Goal: Information Seeking & Learning: Learn about a topic

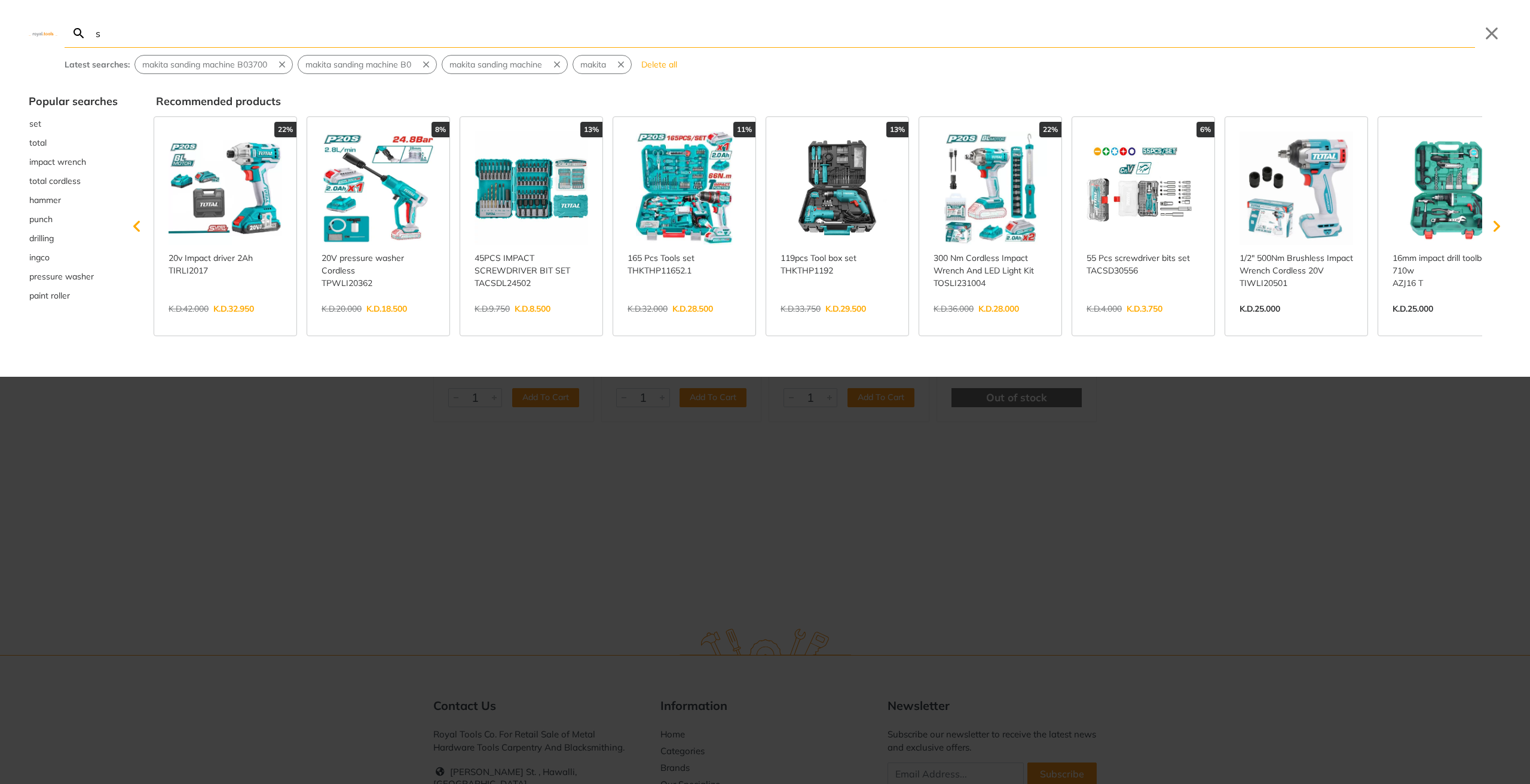
type input "st"
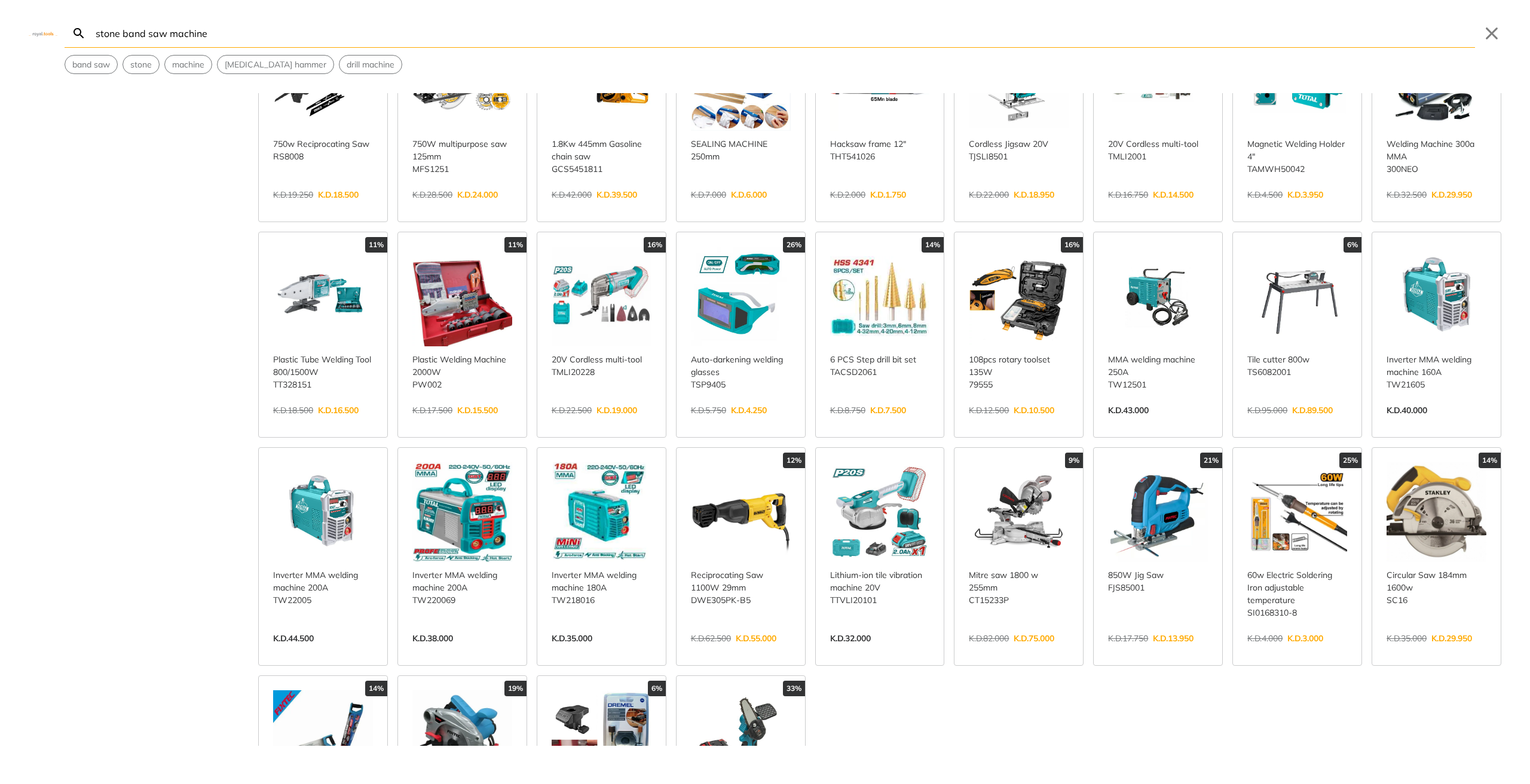
scroll to position [398, 0]
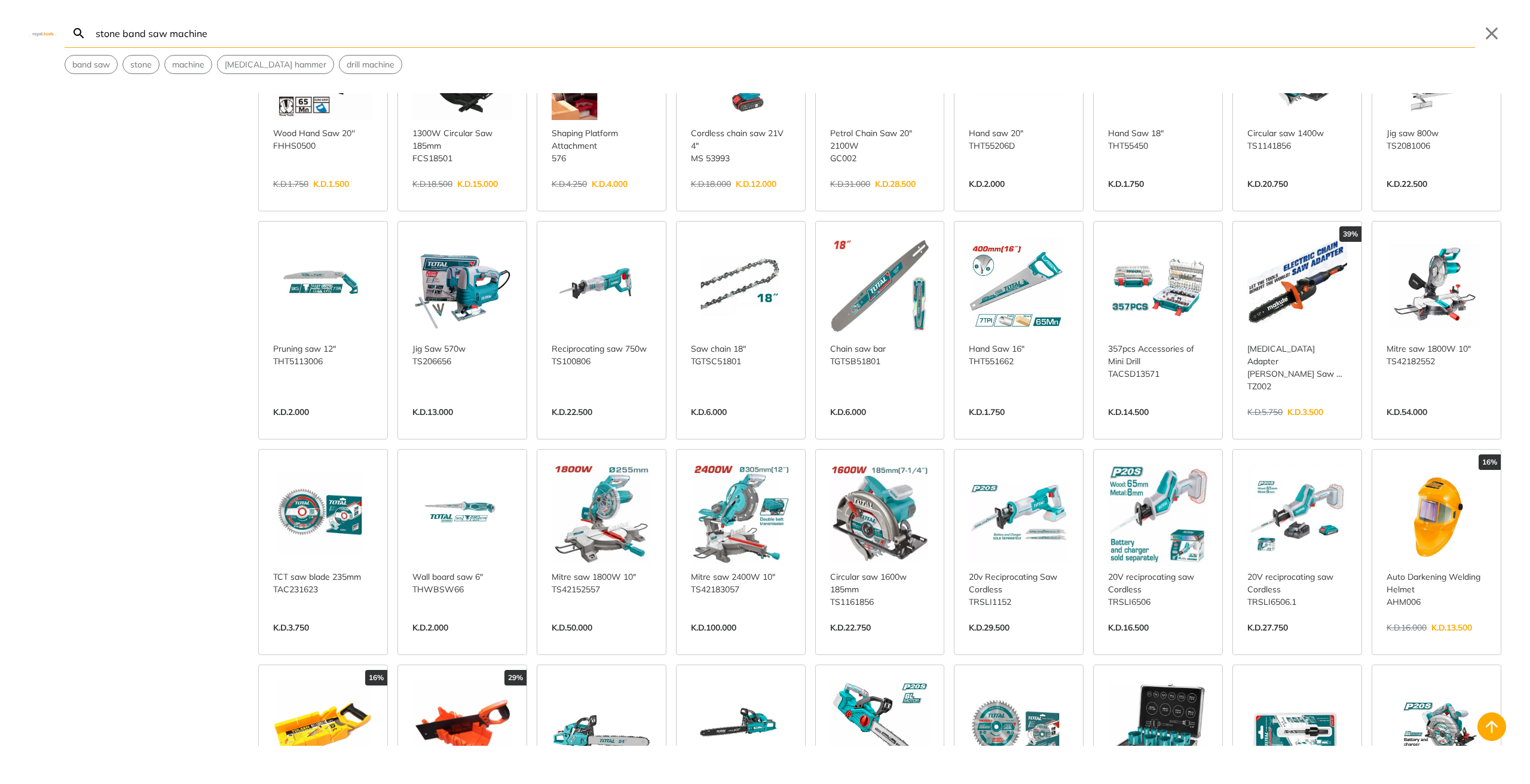
scroll to position [1194, 0]
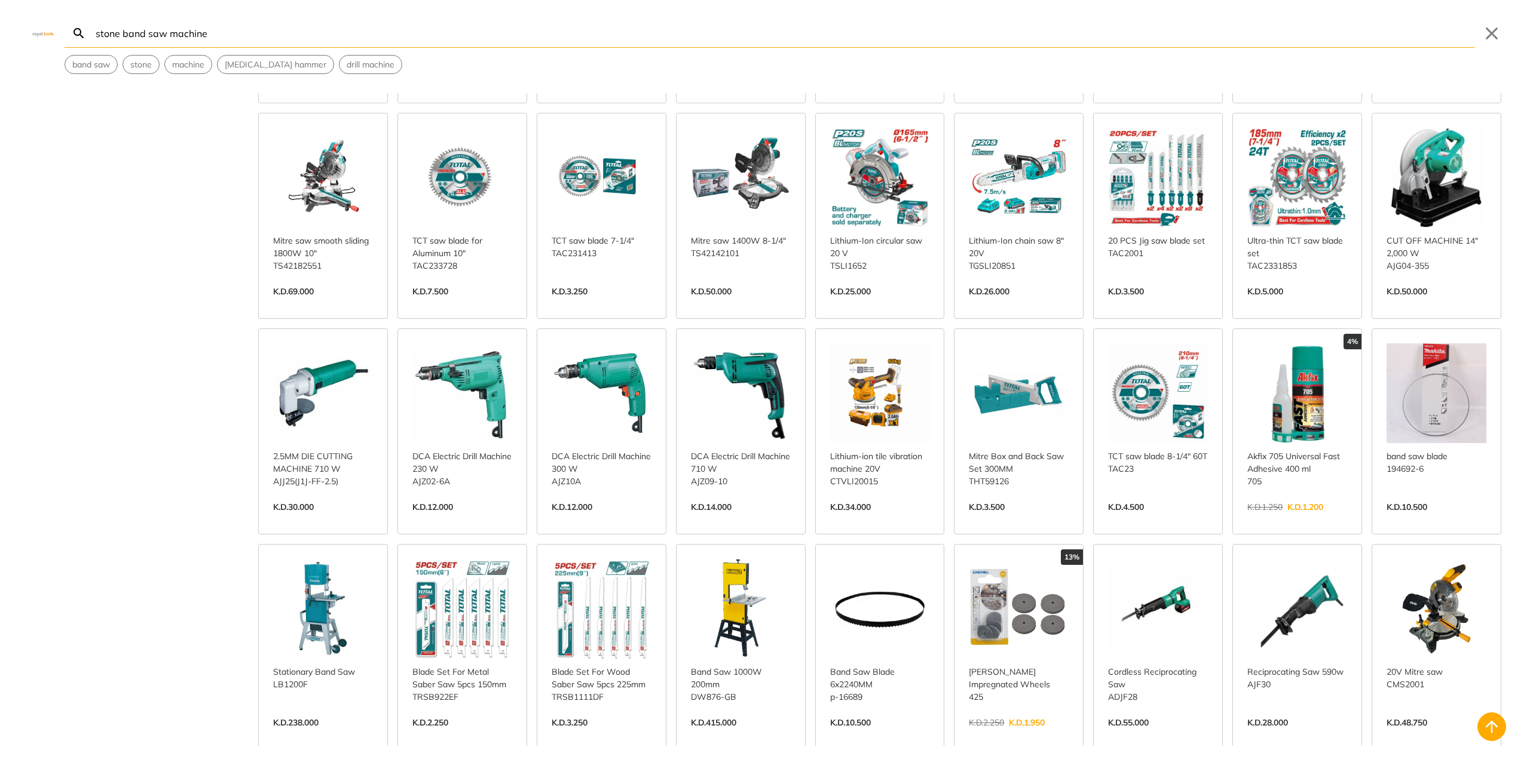
scroll to position [1792, 0]
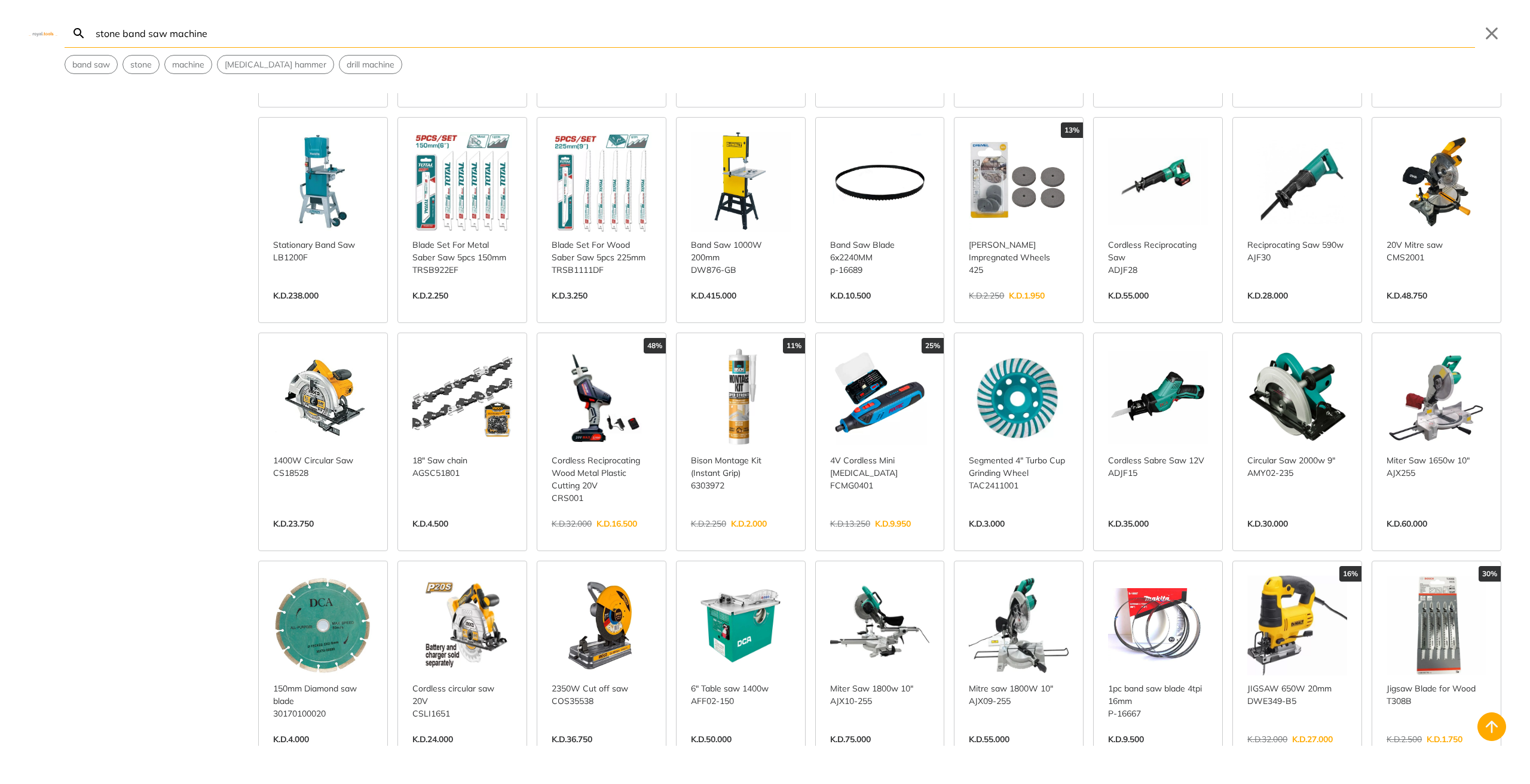
scroll to position [2389, 0]
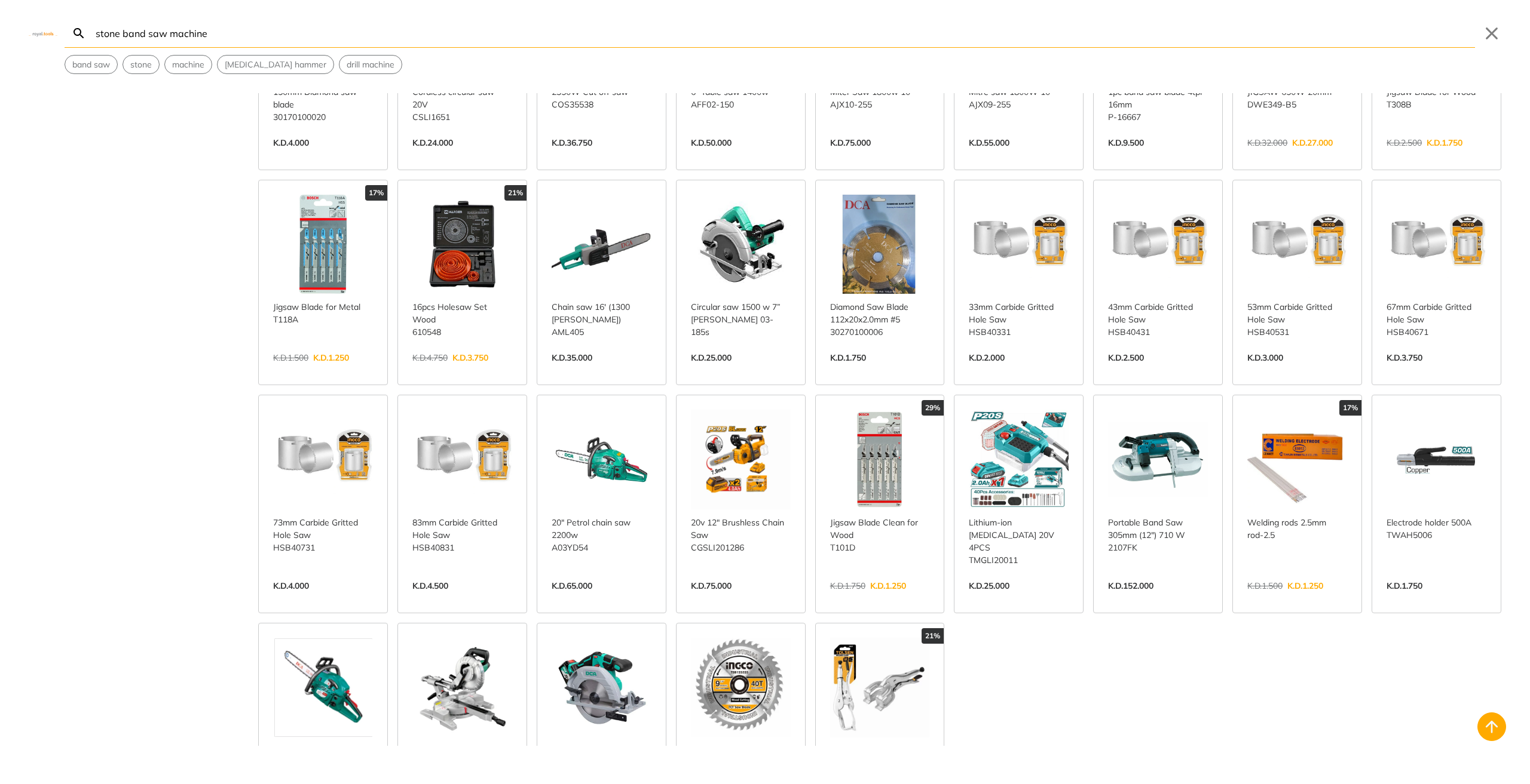
scroll to position [2787, 0]
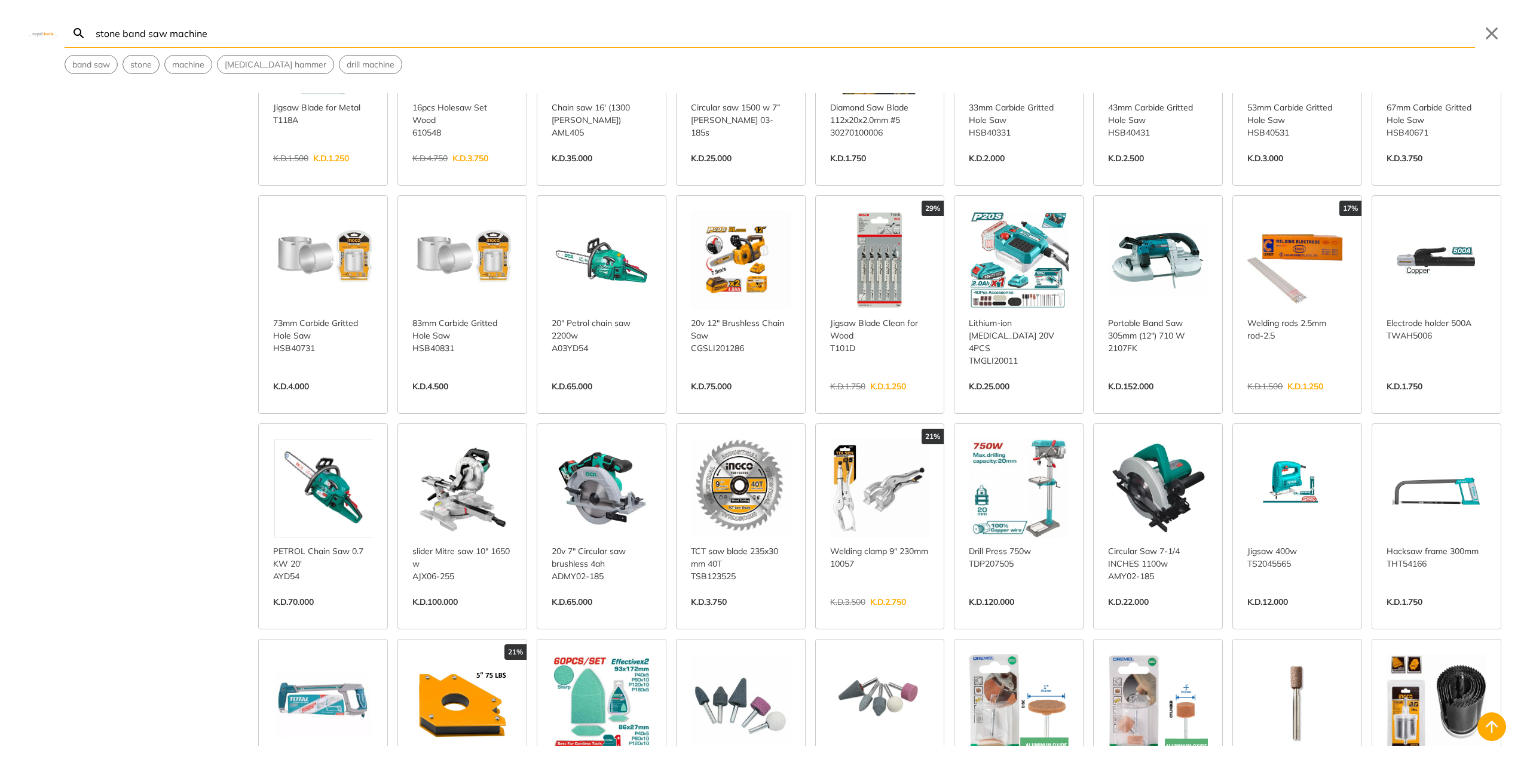
scroll to position [3185, 0]
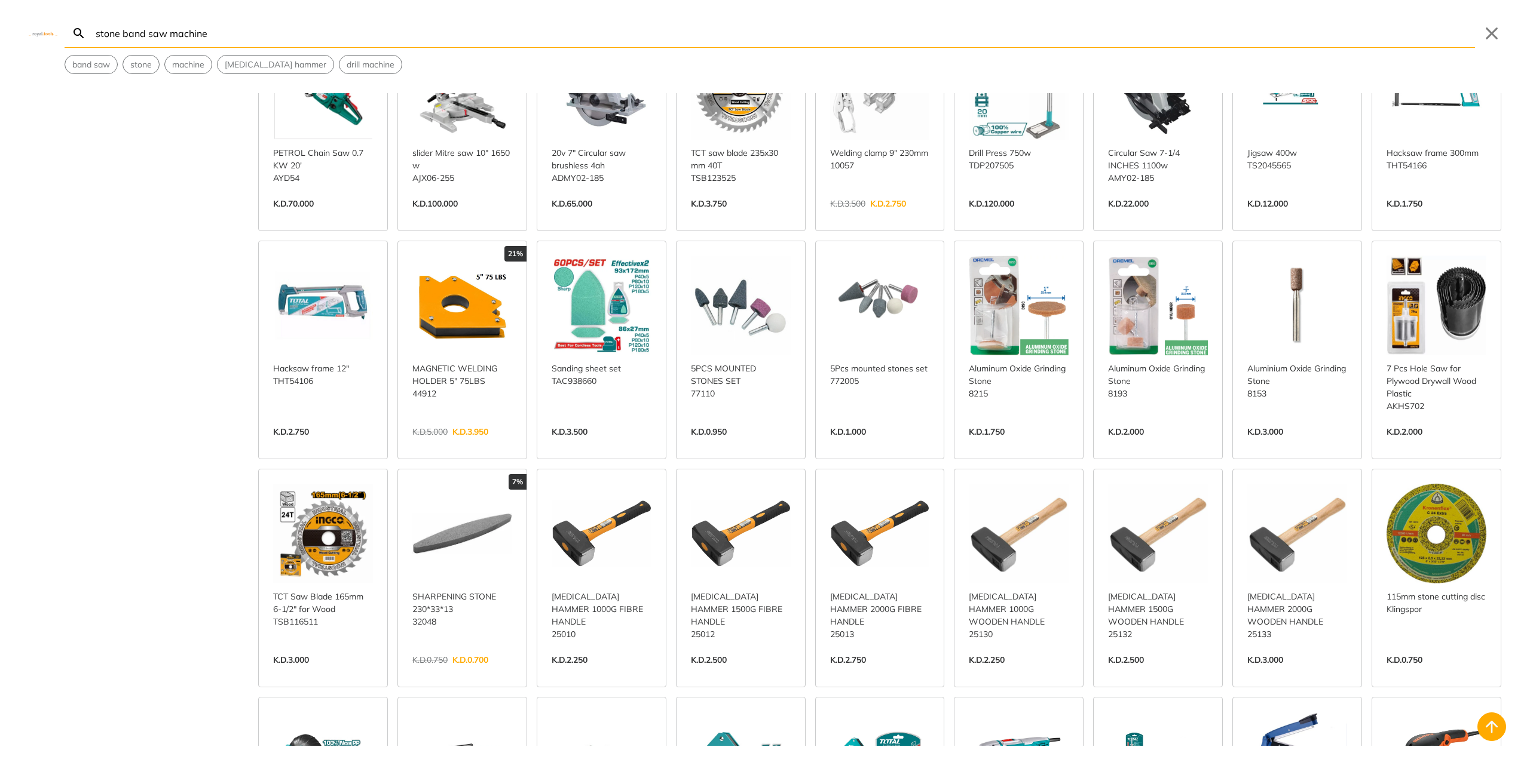
scroll to position [3583, 0]
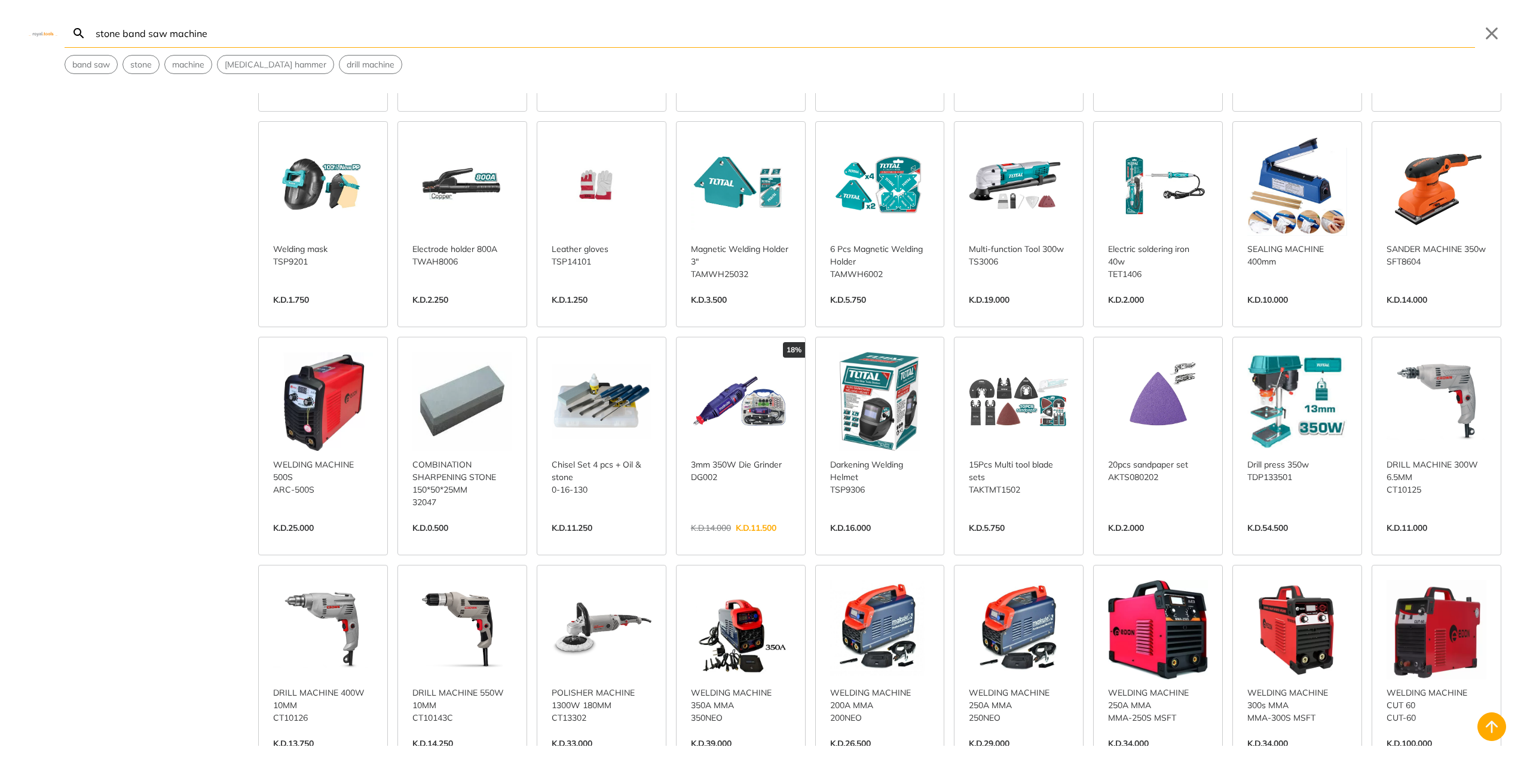
scroll to position [3982, 0]
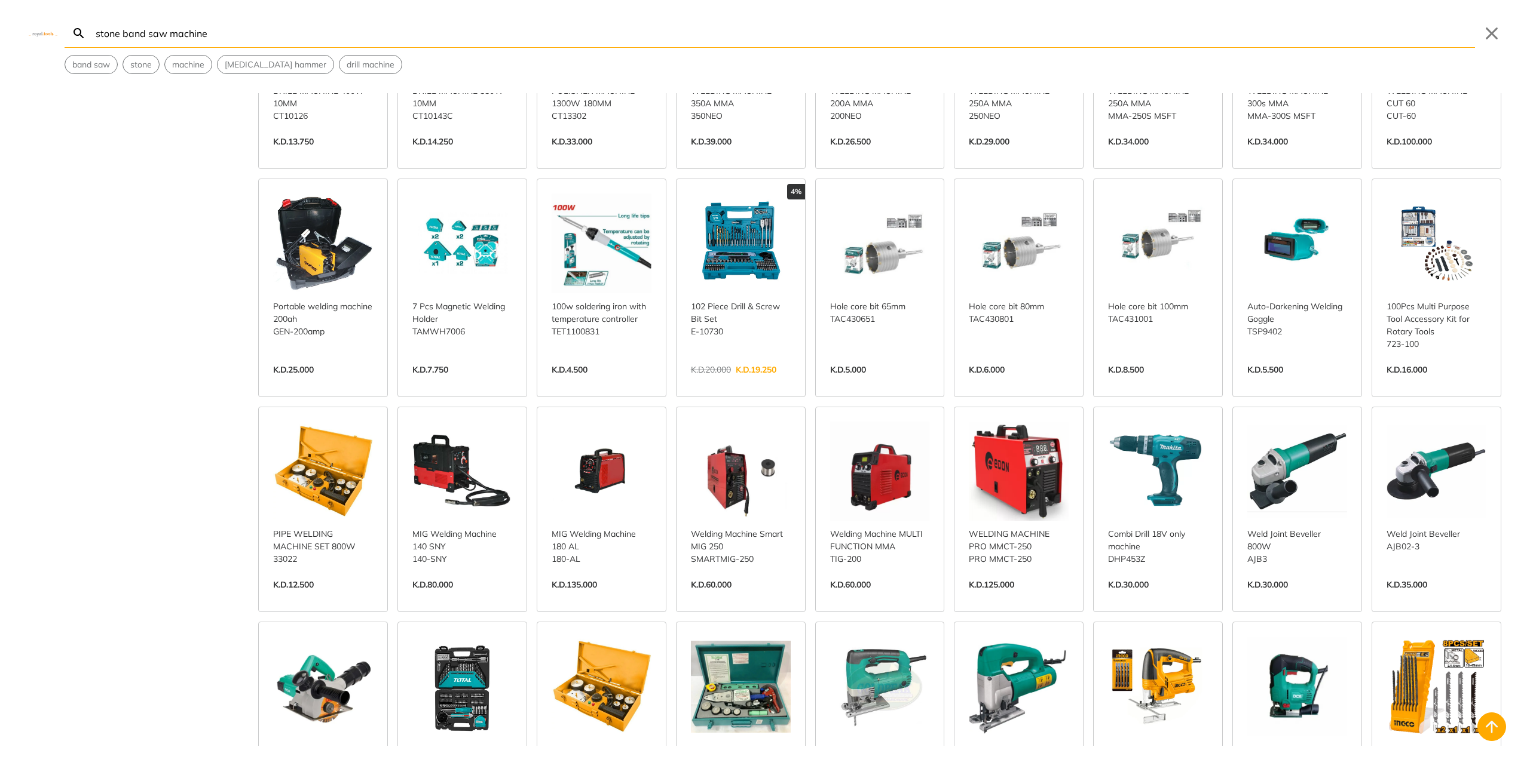
scroll to position [4761, 0]
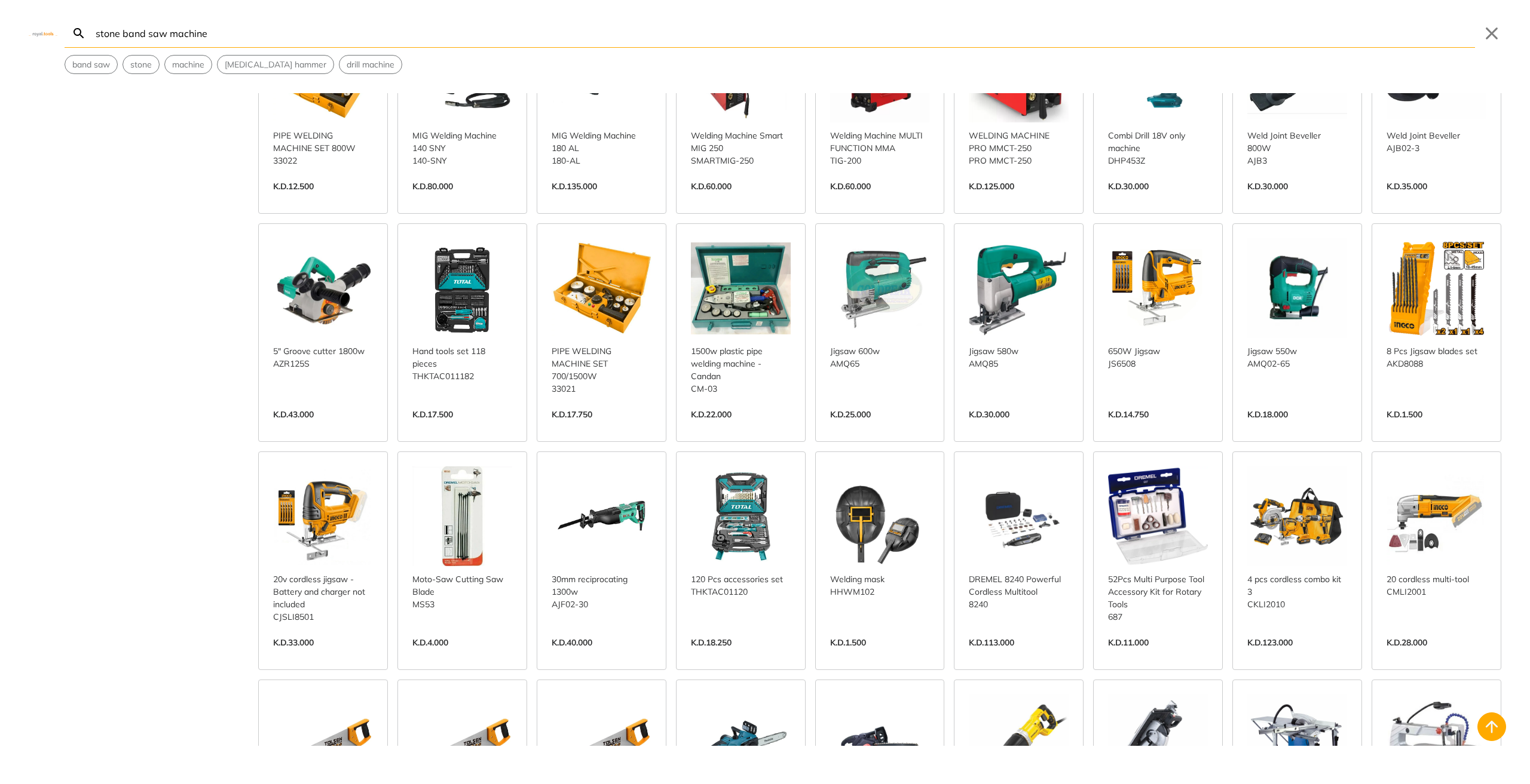
scroll to position [5159, 0]
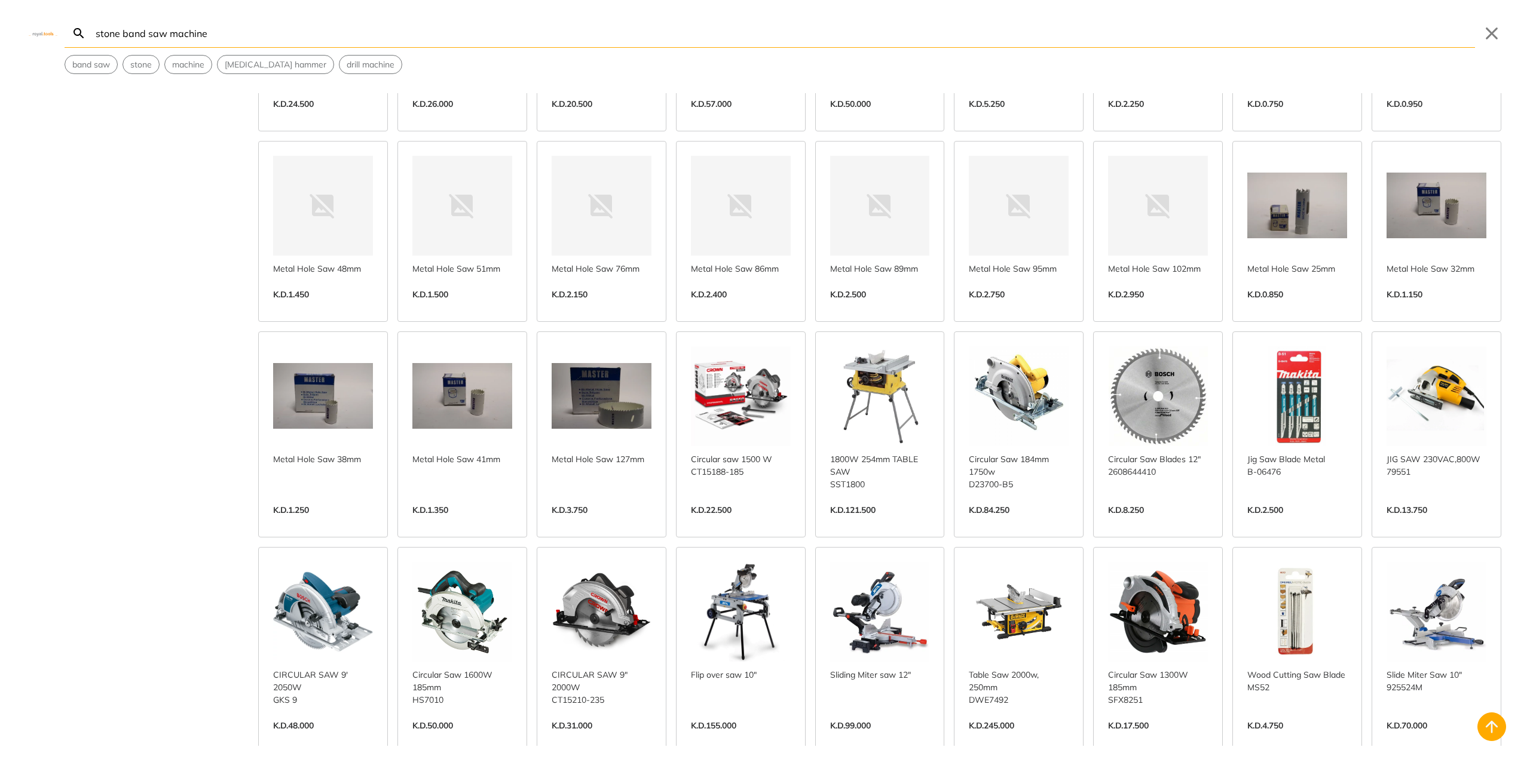
scroll to position [6155, 0]
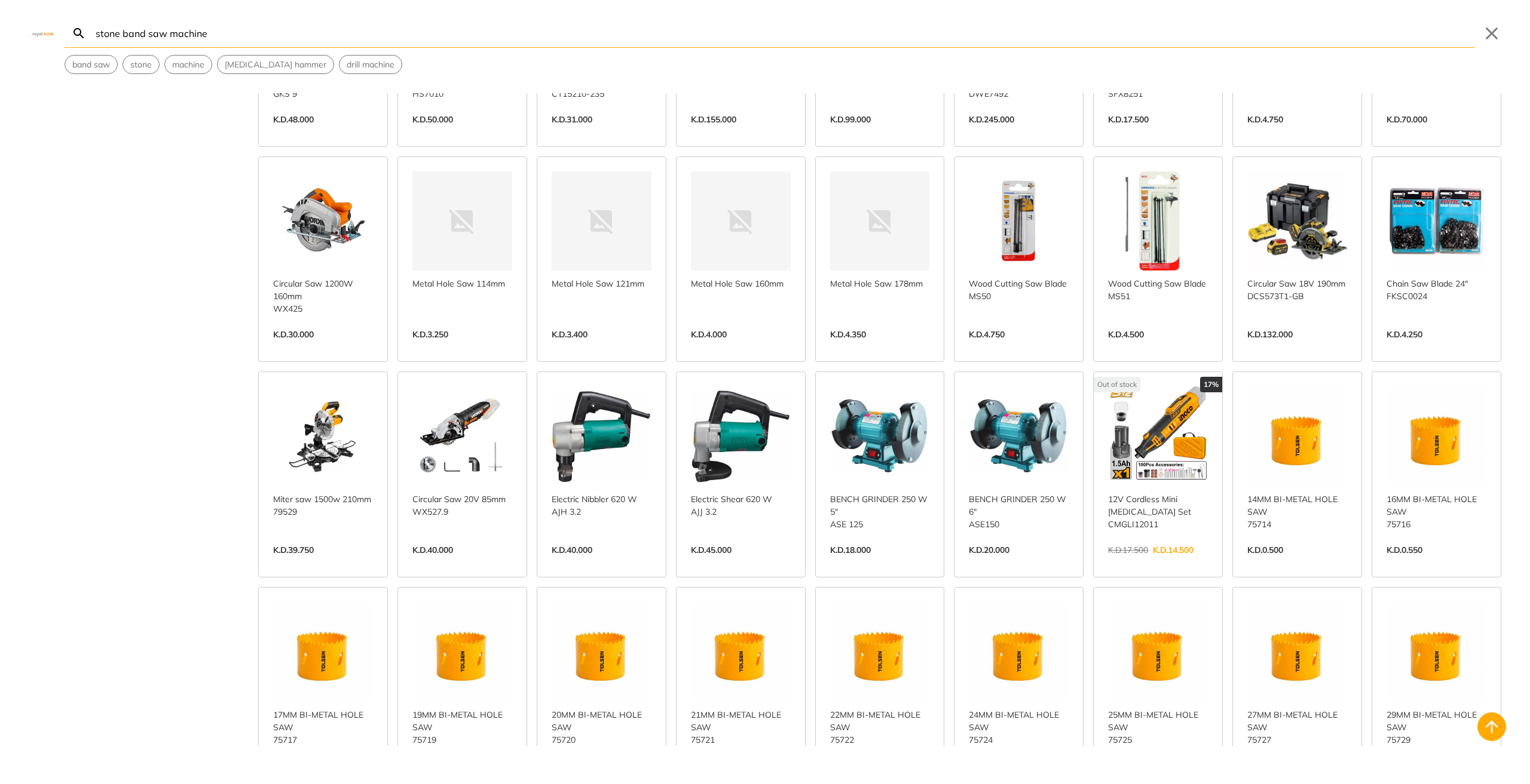
scroll to position [6934, 0]
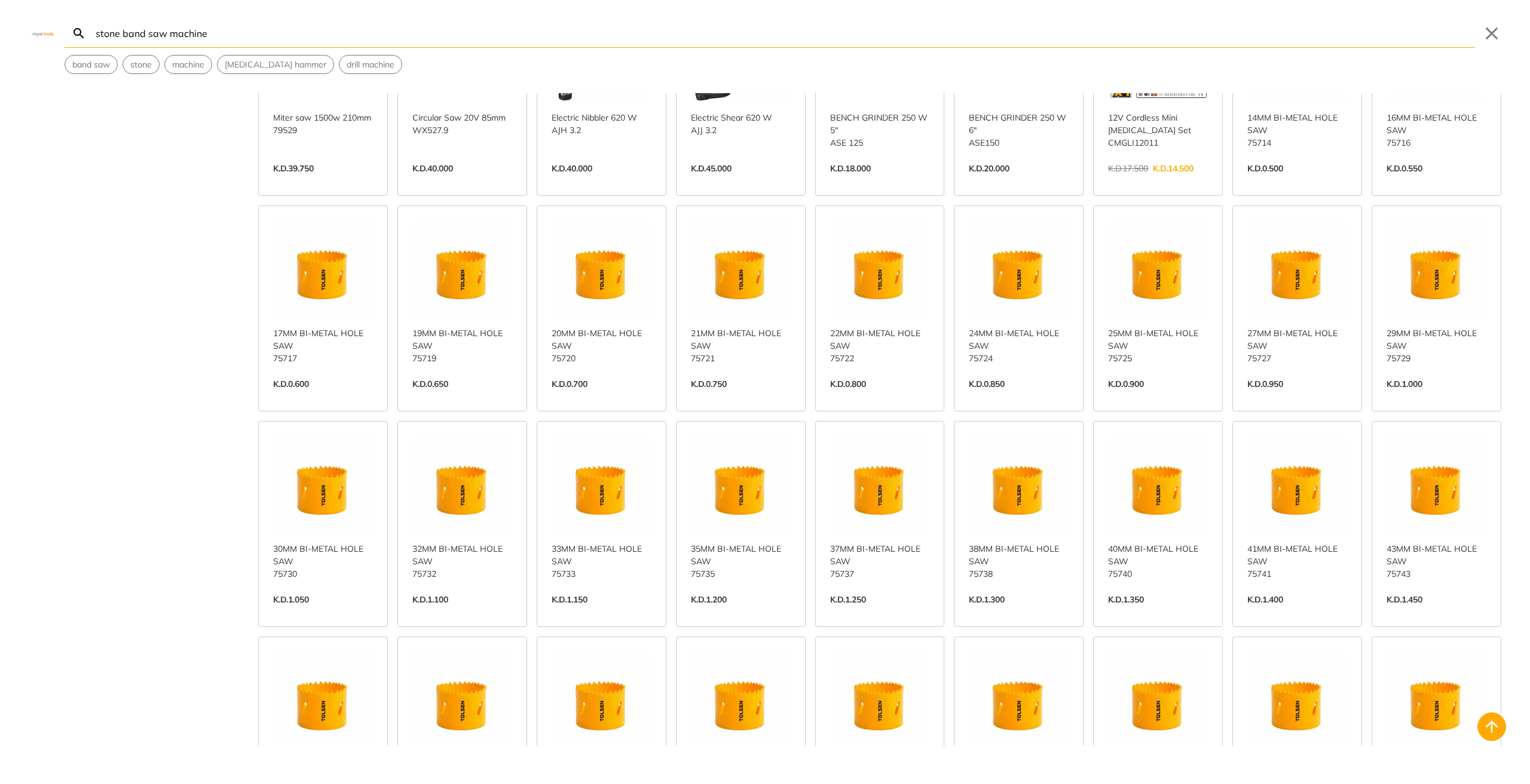
scroll to position [6934, 0]
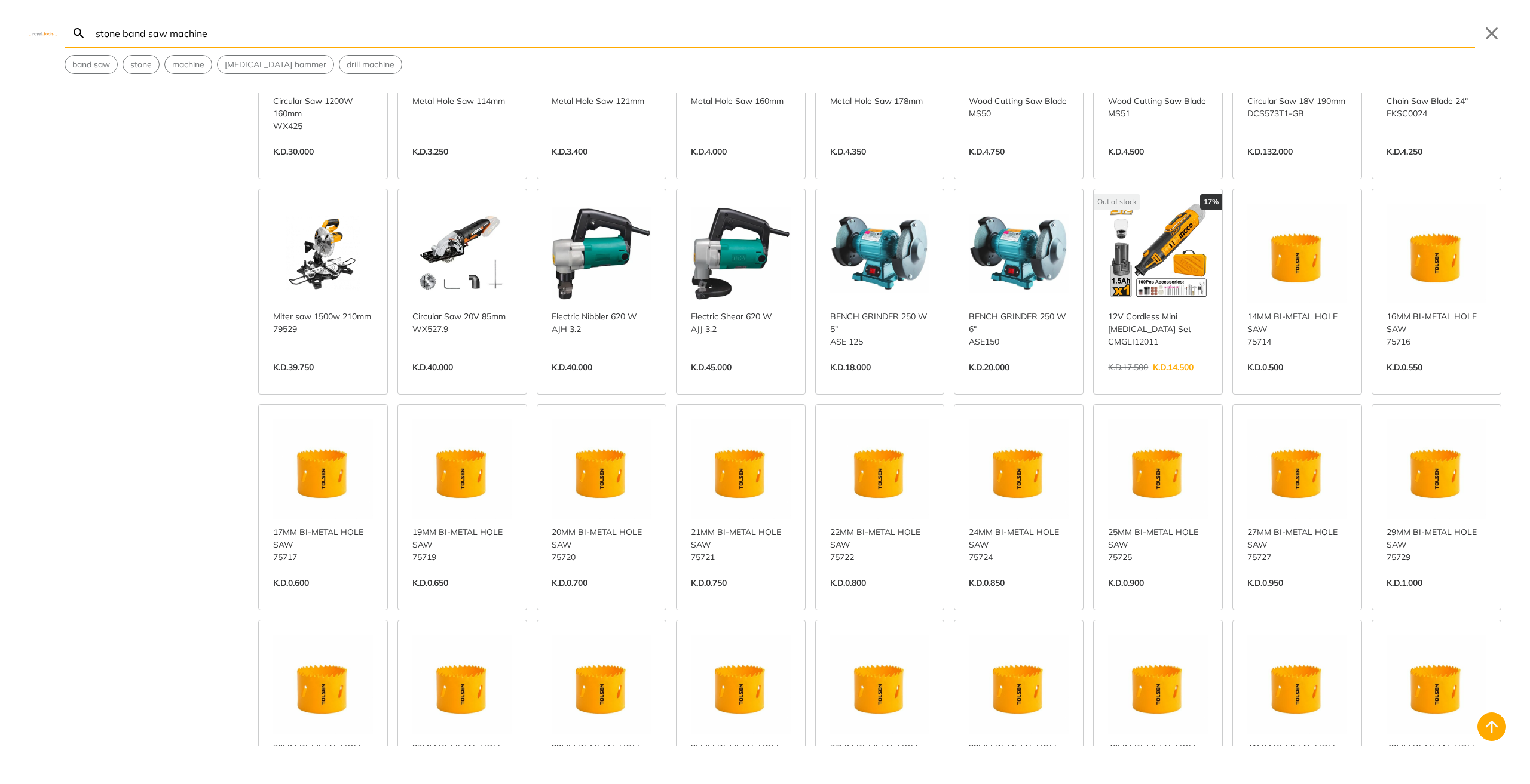
type input "stone band saw machine"
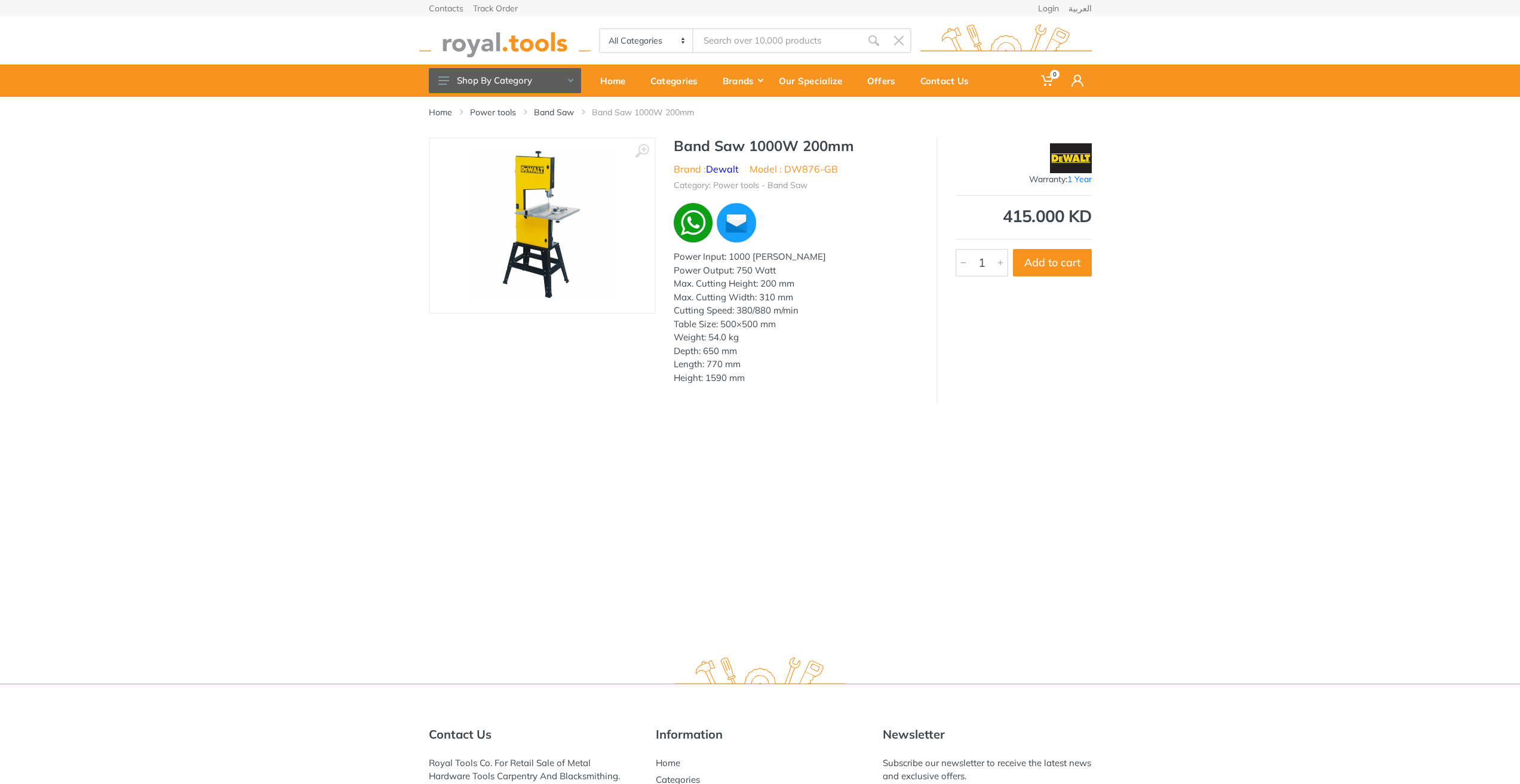
click at [776, 339] on div "Power Input: 1000 [PERSON_NAME] Power Output: 750 Watt Max. Cutting Height: 200…" at bounding box center [796, 318] width 245 height 134
click at [553, 236] on img at bounding box center [542, 226] width 151 height 151
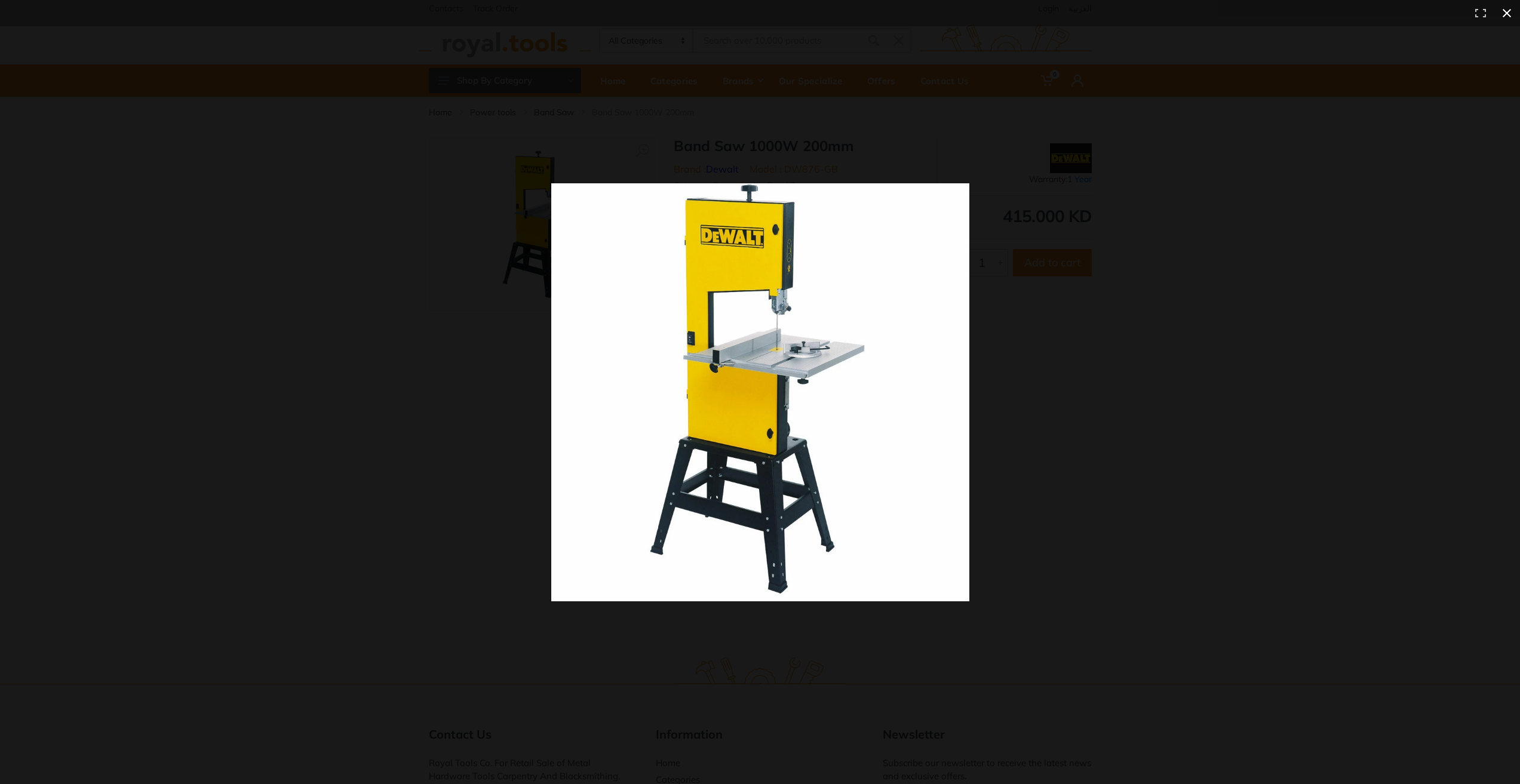
click at [363, 202] on div at bounding box center [760, 392] width 1520 height 784
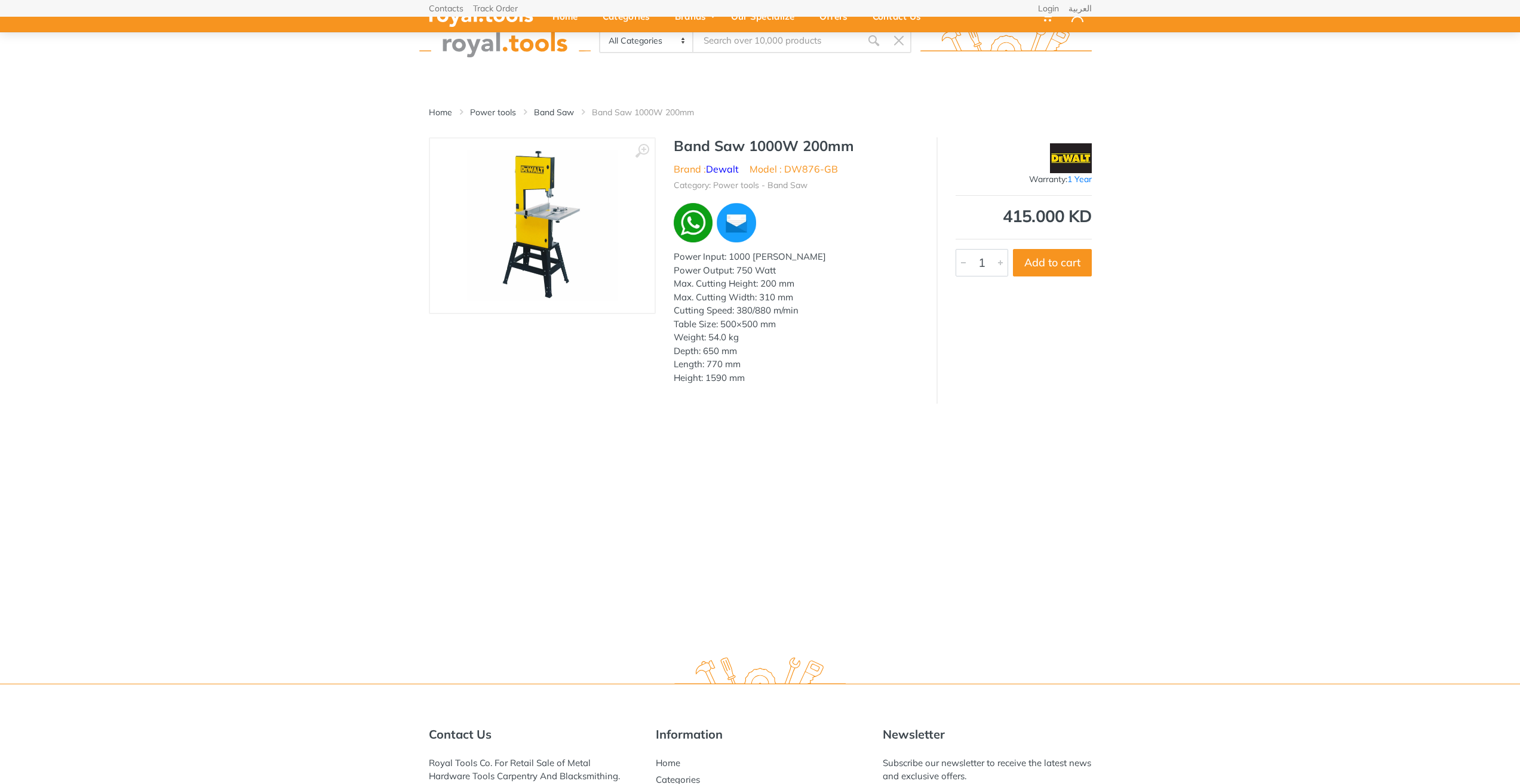
scroll to position [169, 0]
